Goal: Task Accomplishment & Management: Manage account settings

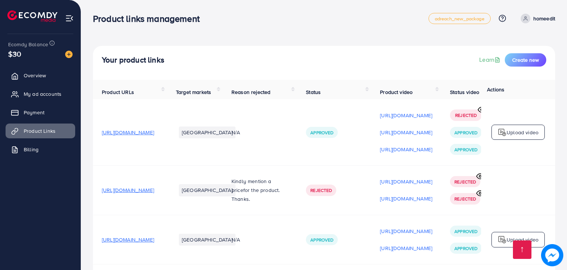
scroll to position [117, 0]
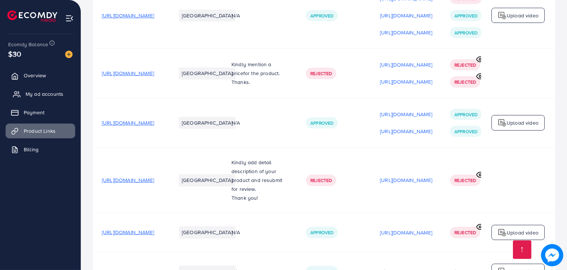
drag, startPoint x: 0, startPoint y: 0, endPoint x: 34, endPoint y: 91, distance: 96.9
click at [34, 91] on span "My ad accounts" at bounding box center [45, 93] width 38 height 7
